Goal: Communication & Community: Participate in discussion

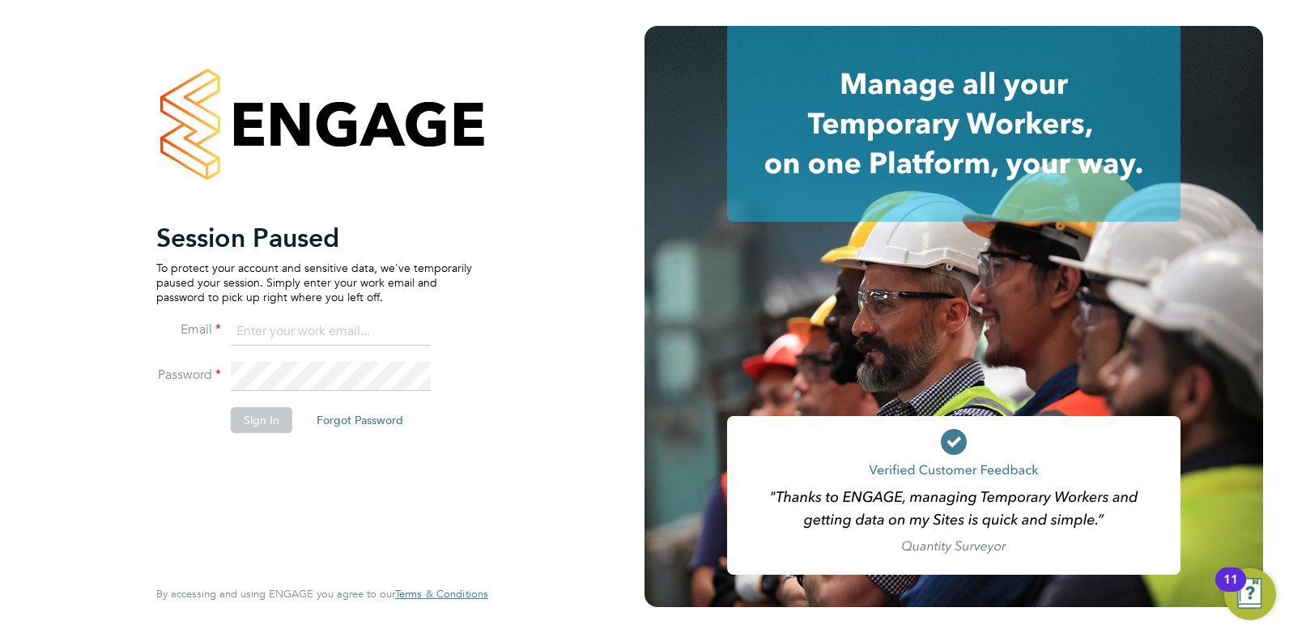
click at [361, 322] on input at bounding box center [331, 331] width 200 height 29
type input "[EMAIL_ADDRESS][DOMAIN_NAME]"
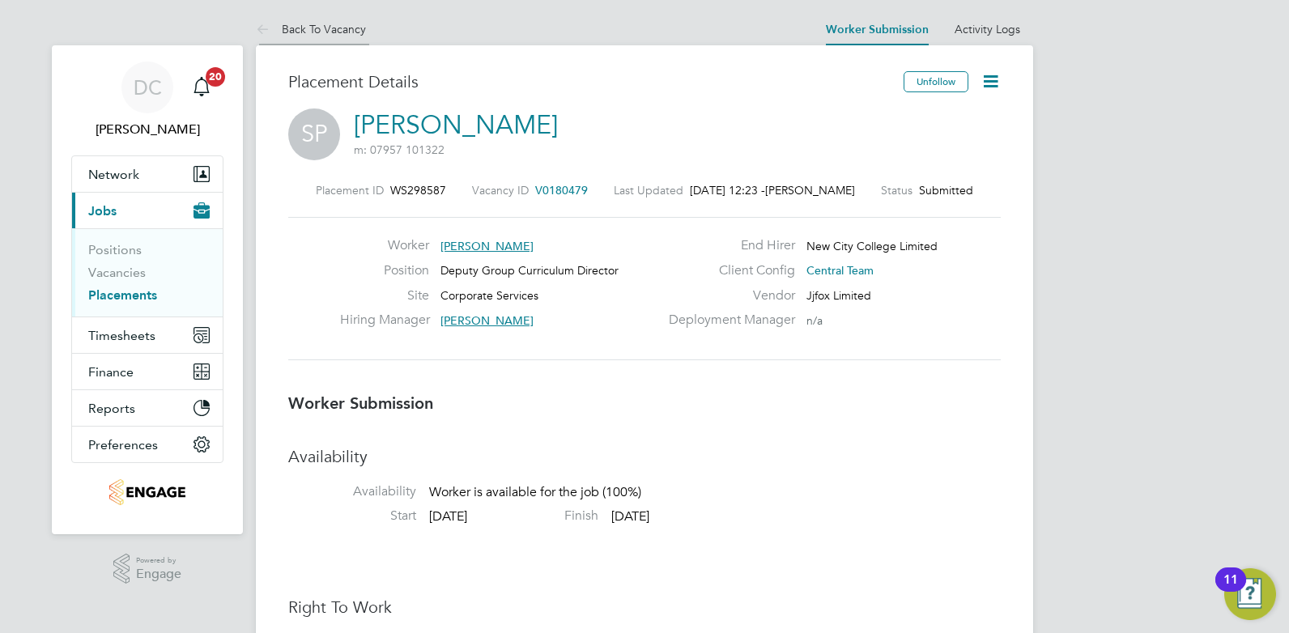
click at [329, 25] on link "Back To Vacancy" at bounding box center [311, 29] width 110 height 15
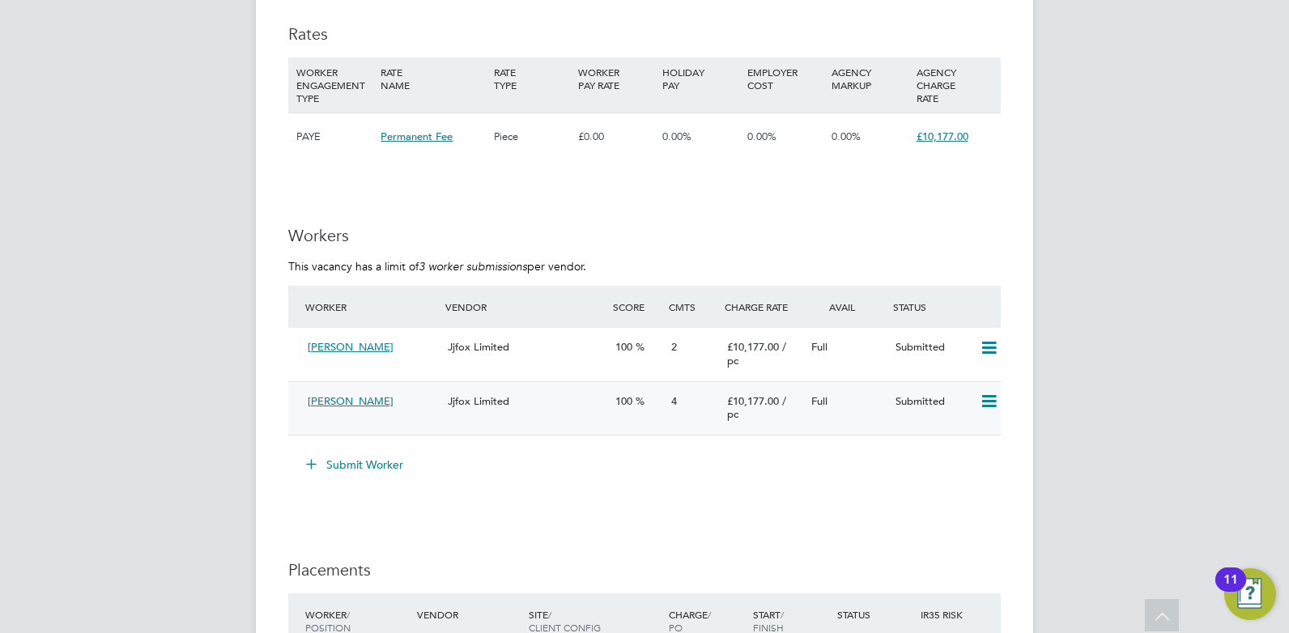
scroll to position [3907, 0]
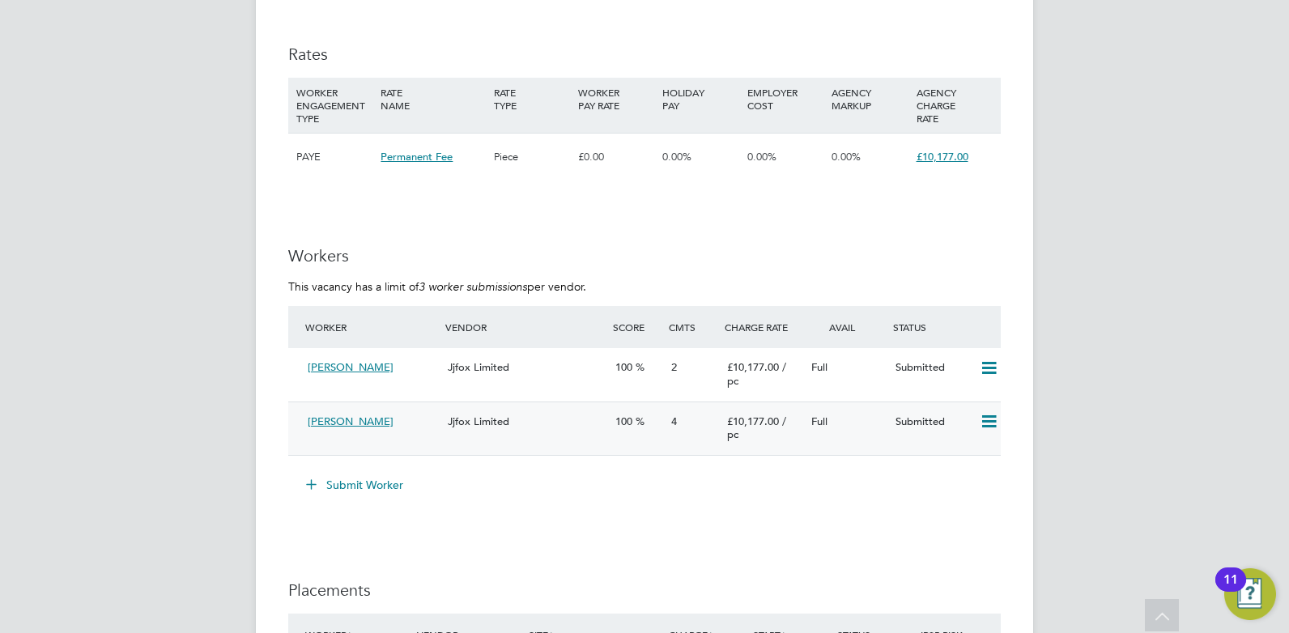
click at [667, 436] on div "4" at bounding box center [693, 422] width 56 height 27
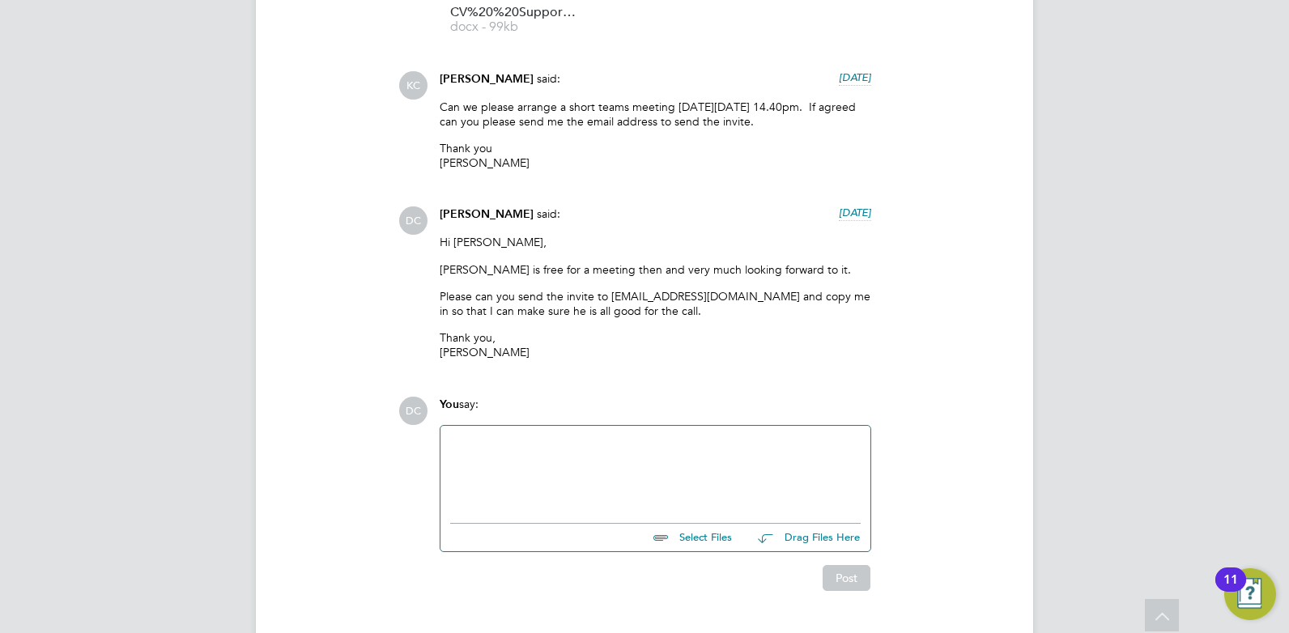
scroll to position [1763, 0]
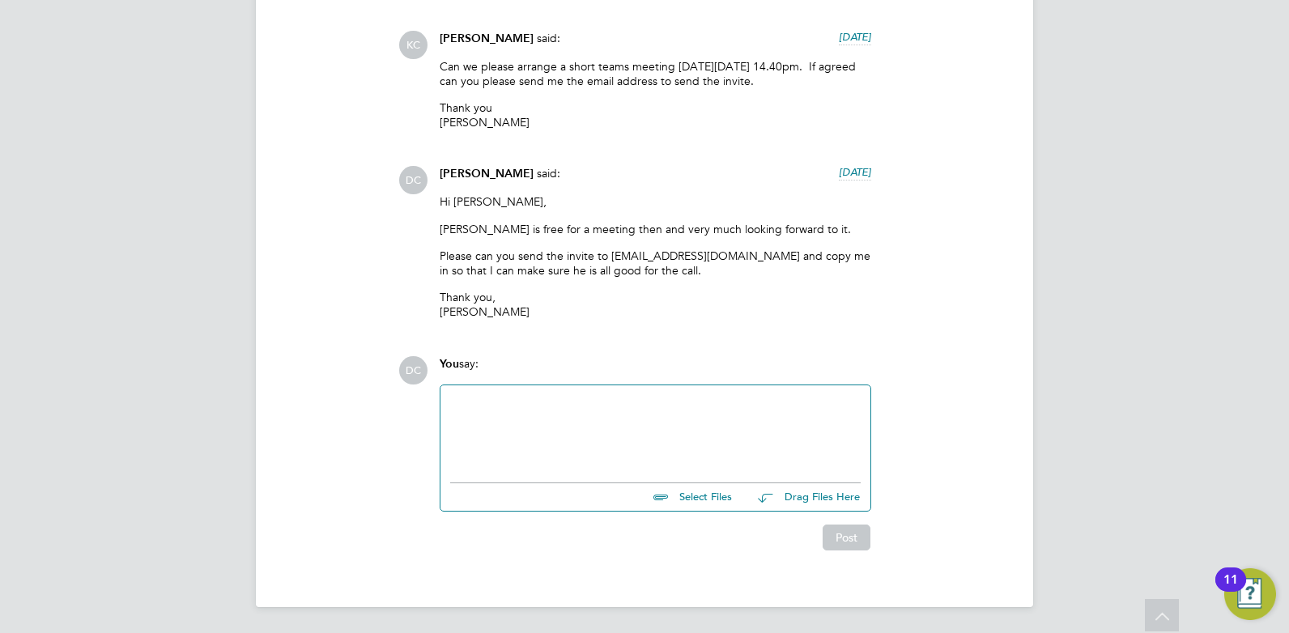
click at [598, 441] on div at bounding box center [655, 430] width 411 height 70
click at [555, 458] on div at bounding box center [655, 430] width 411 height 70
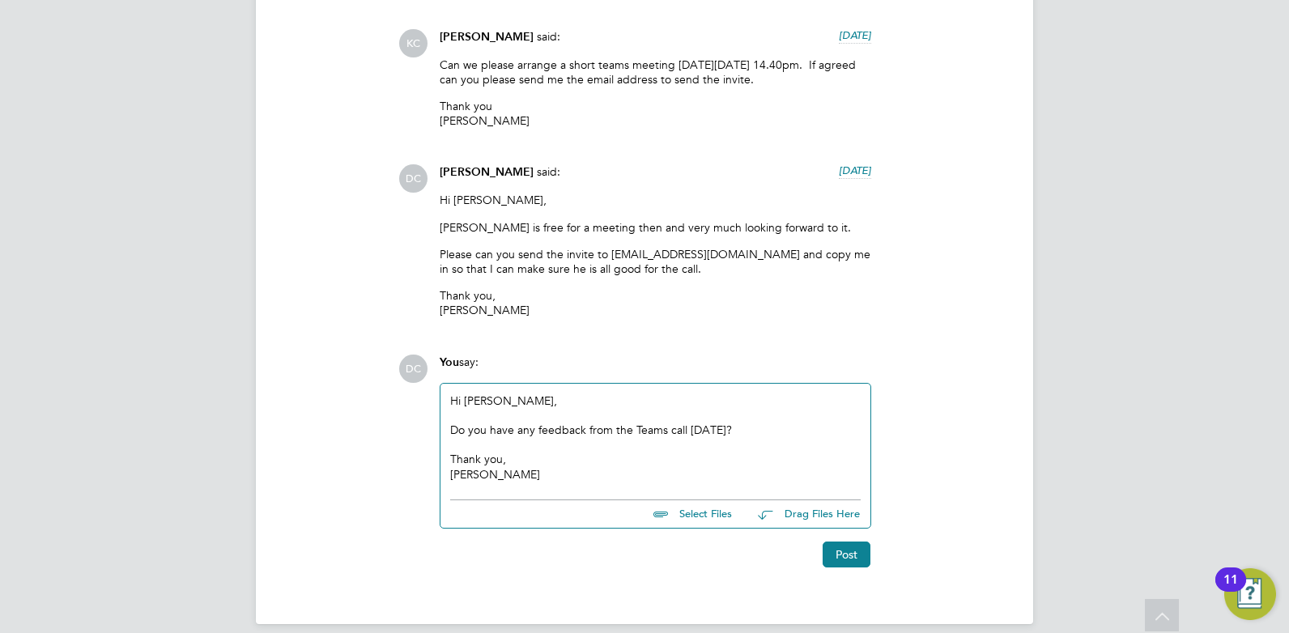
click at [466, 402] on div "Hi Kerry, Do you have any feedback from the Teams call today? Thank you, Dan" at bounding box center [655, 438] width 411 height 88
click at [857, 560] on button "Post" at bounding box center [847, 555] width 48 height 26
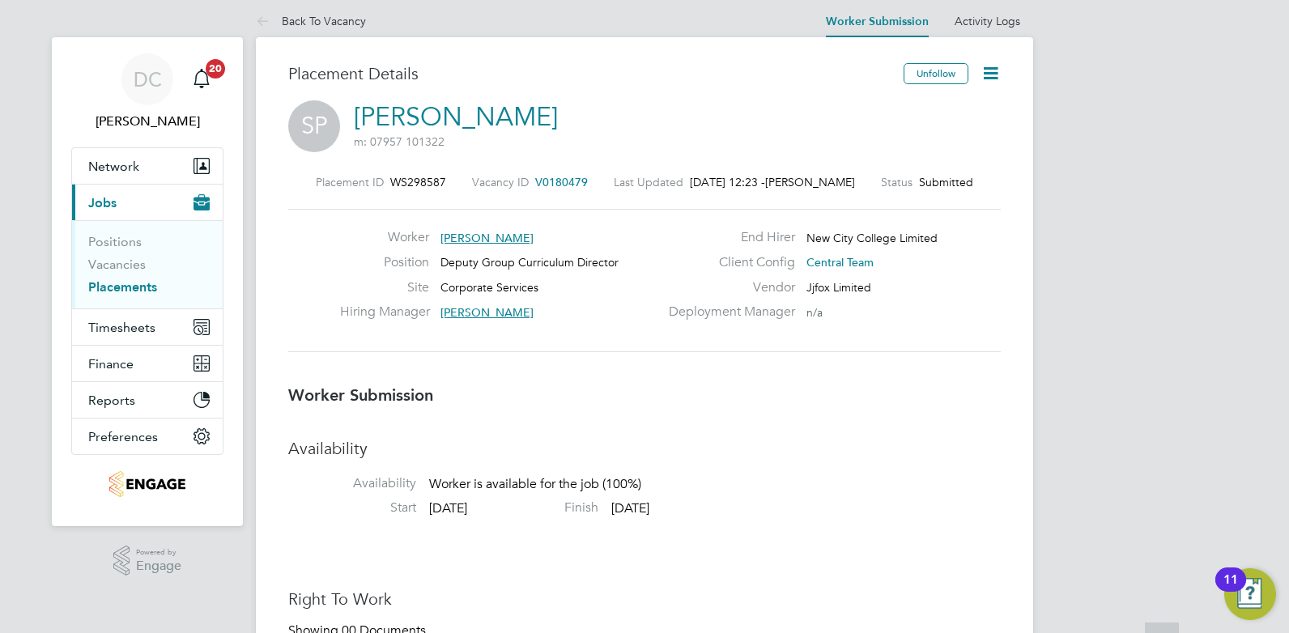
scroll to position [0, 0]
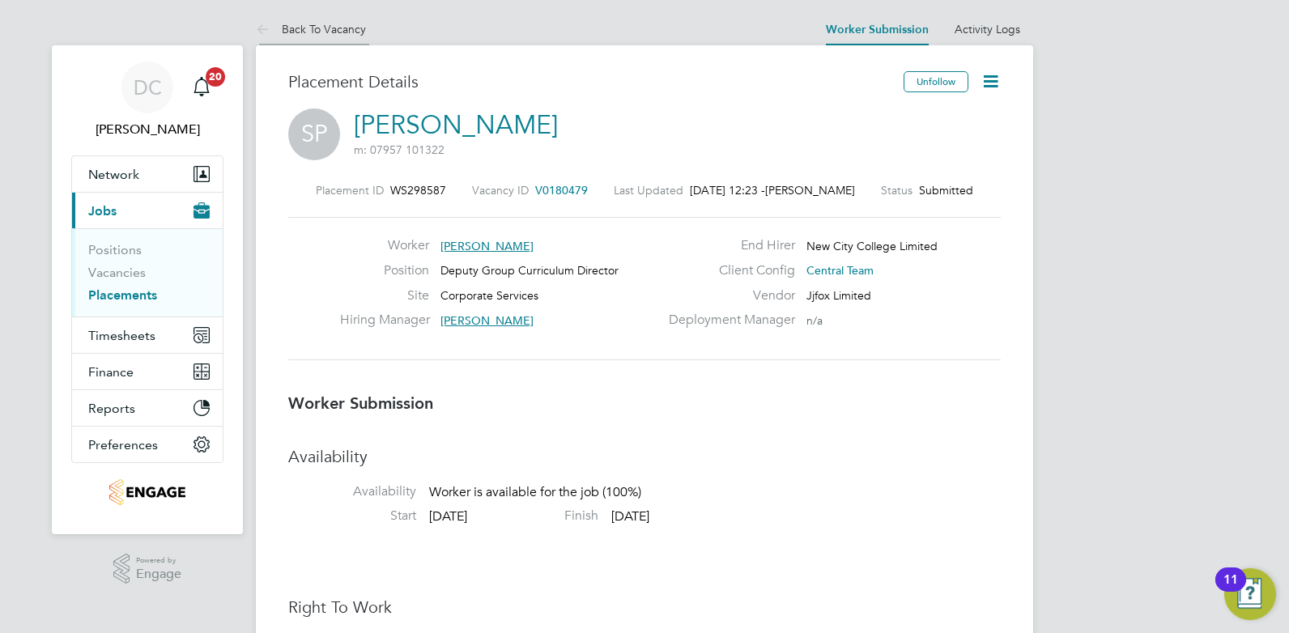
click at [337, 31] on link "Back To Vacancy" at bounding box center [311, 29] width 110 height 15
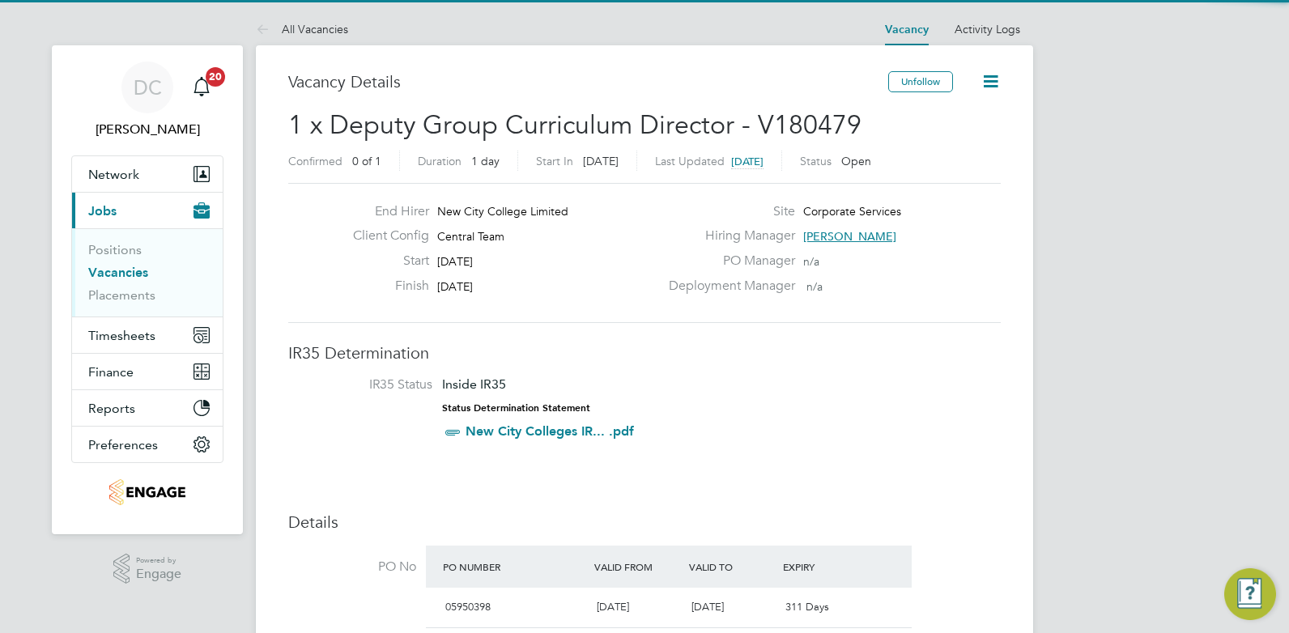
scroll to position [28, 152]
